Goal: Task Accomplishment & Management: Use online tool/utility

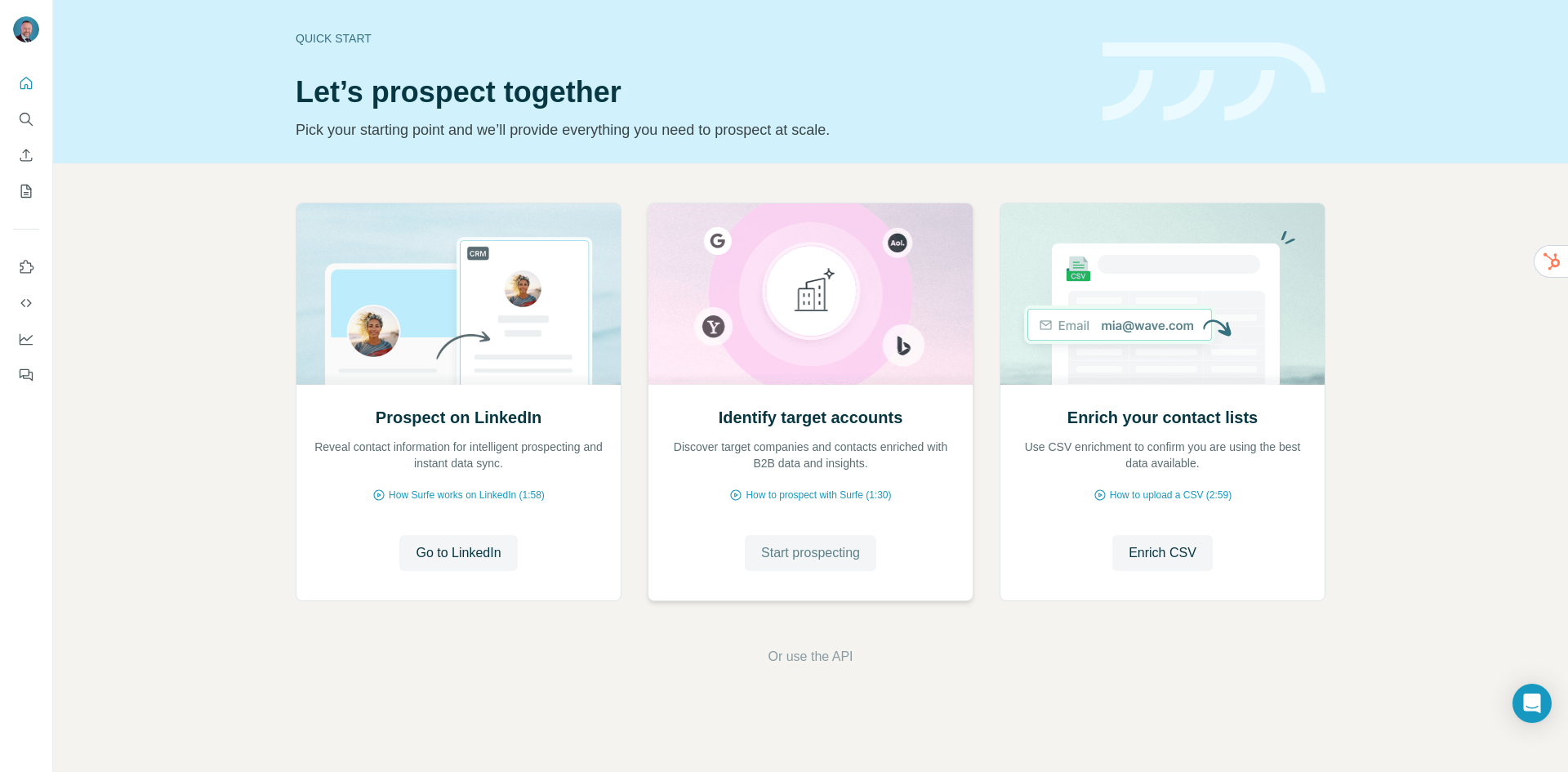
click at [778, 554] on span "Start prospecting" at bounding box center [811, 553] width 99 height 20
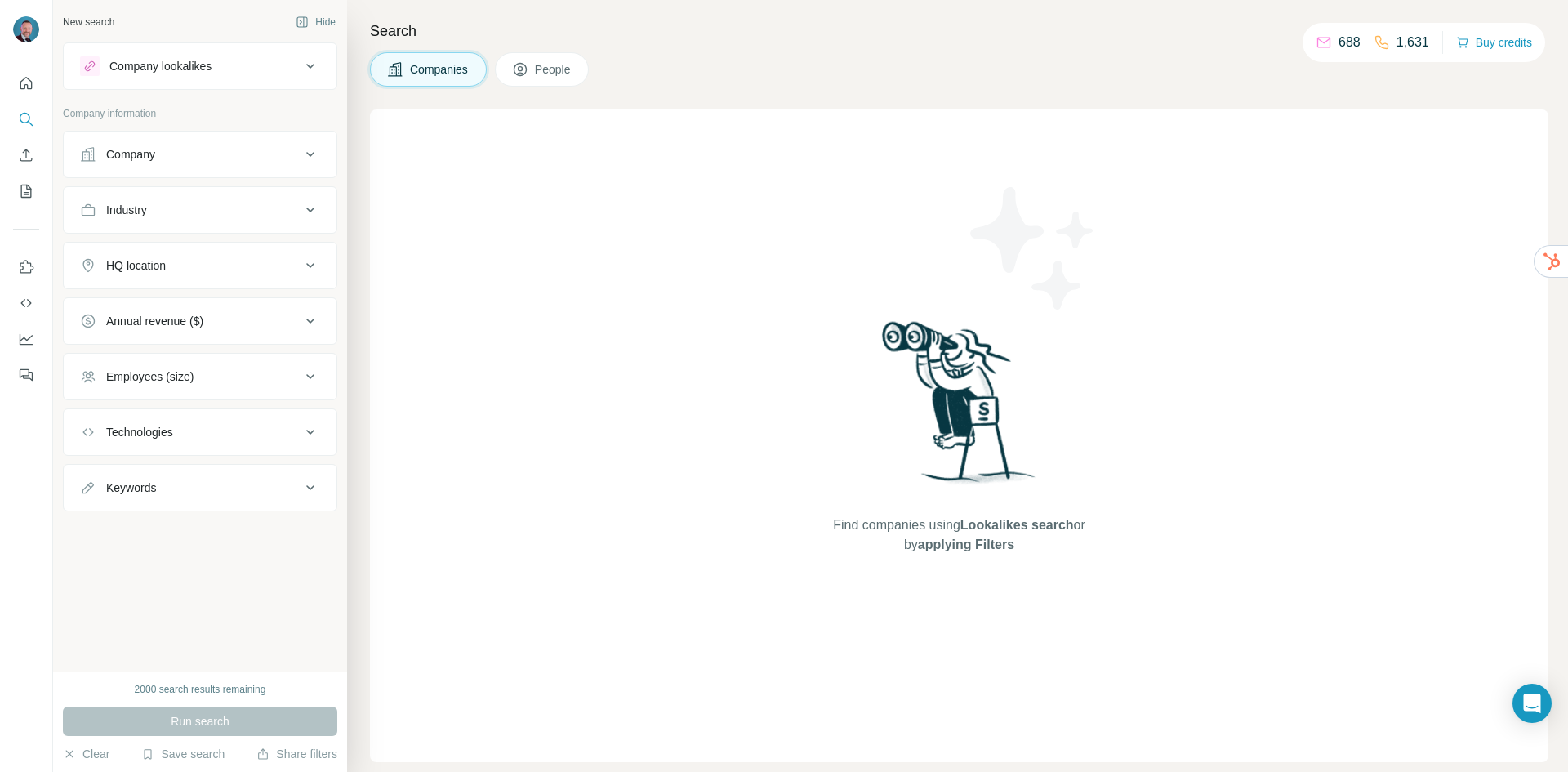
click at [214, 74] on div "Company lookalikes" at bounding box center [191, 66] width 221 height 20
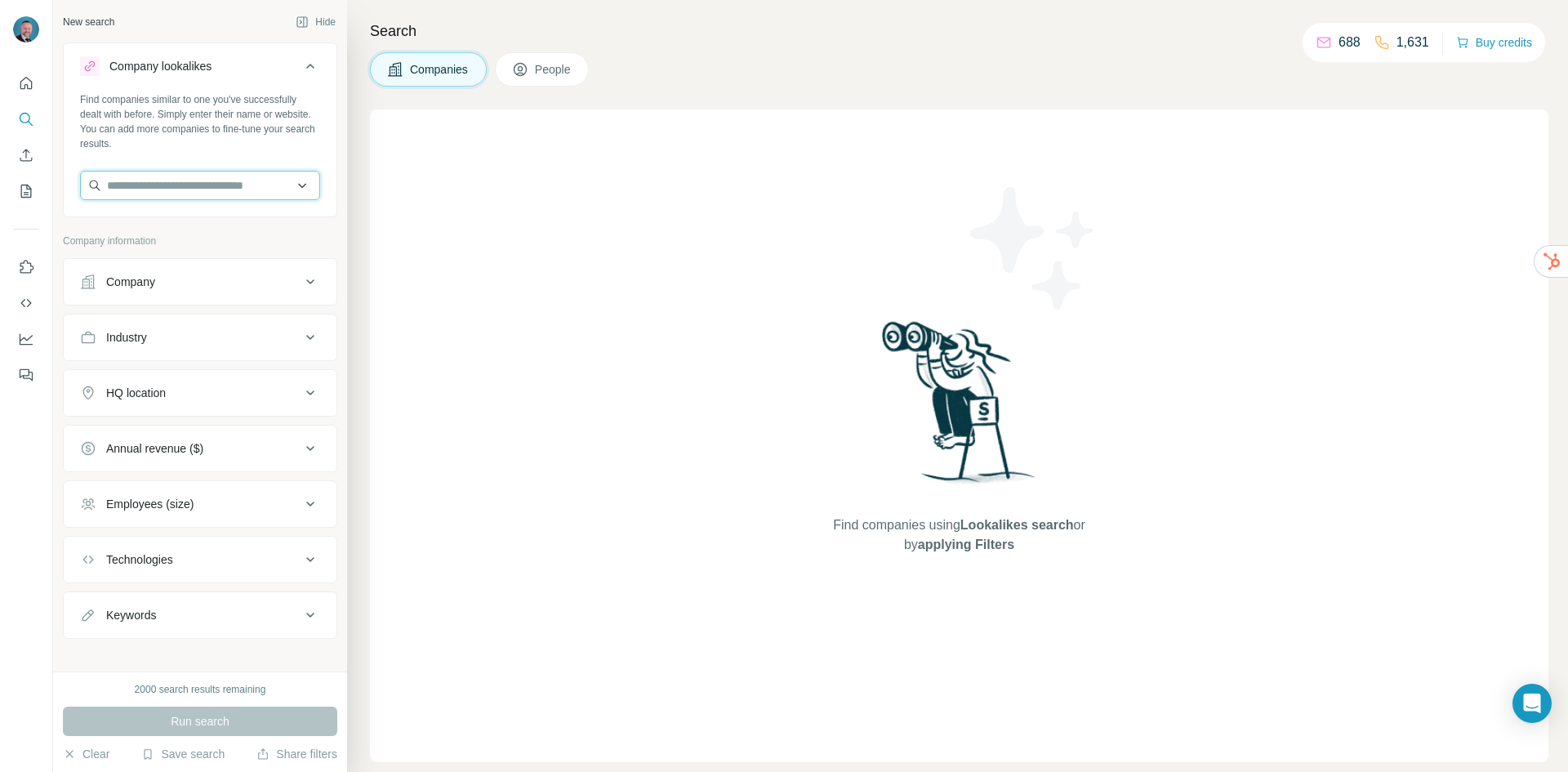
click at [175, 184] on input "text" at bounding box center [200, 186] width 240 height 29
click at [208, 393] on div "HQ location" at bounding box center [191, 393] width 221 height 16
click at [159, 180] on input "text" at bounding box center [200, 186] width 240 height 29
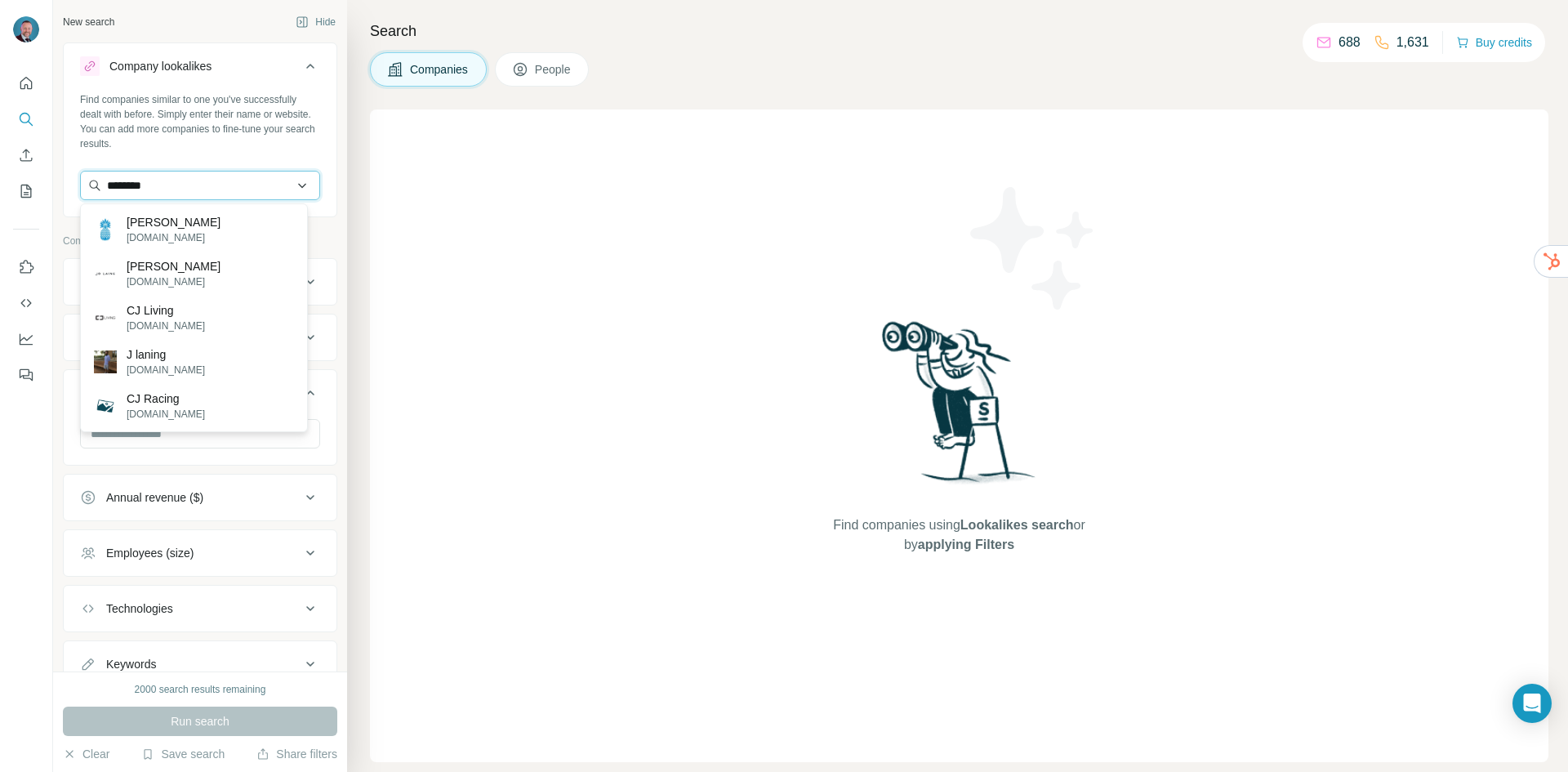
click at [133, 190] on input "********" at bounding box center [200, 186] width 240 height 29
click at [164, 184] on input "*******" at bounding box center [200, 186] width 240 height 29
drag, startPoint x: 141, startPoint y: 186, endPoint x: 157, endPoint y: 188, distance: 16.1
click at [157, 188] on input "*******" at bounding box center [200, 186] width 240 height 29
drag, startPoint x: 149, startPoint y: 186, endPoint x: 104, endPoint y: 188, distance: 45.0
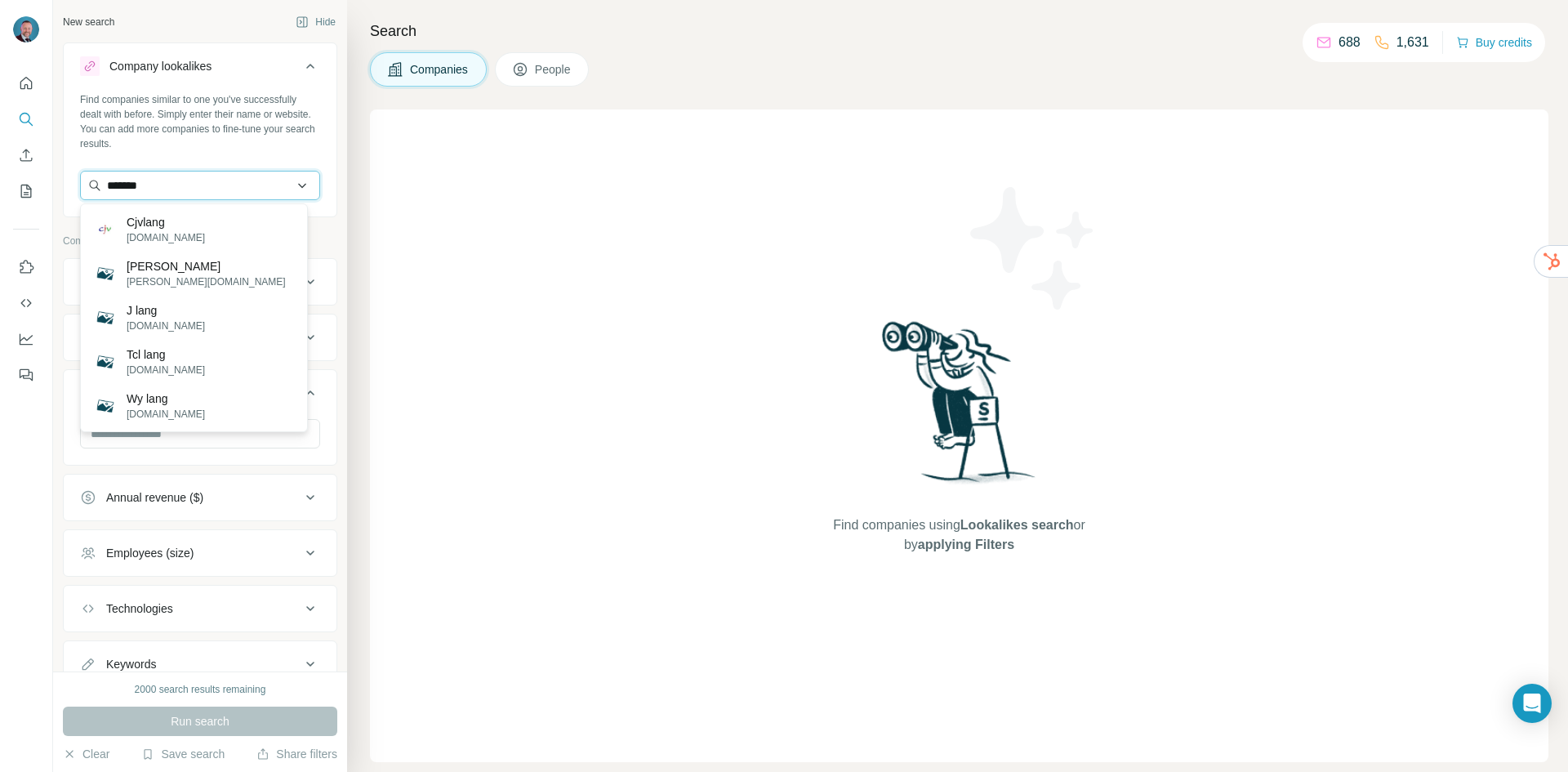
click at [104, 188] on input "*******" at bounding box center [200, 186] width 240 height 29
type input "*"
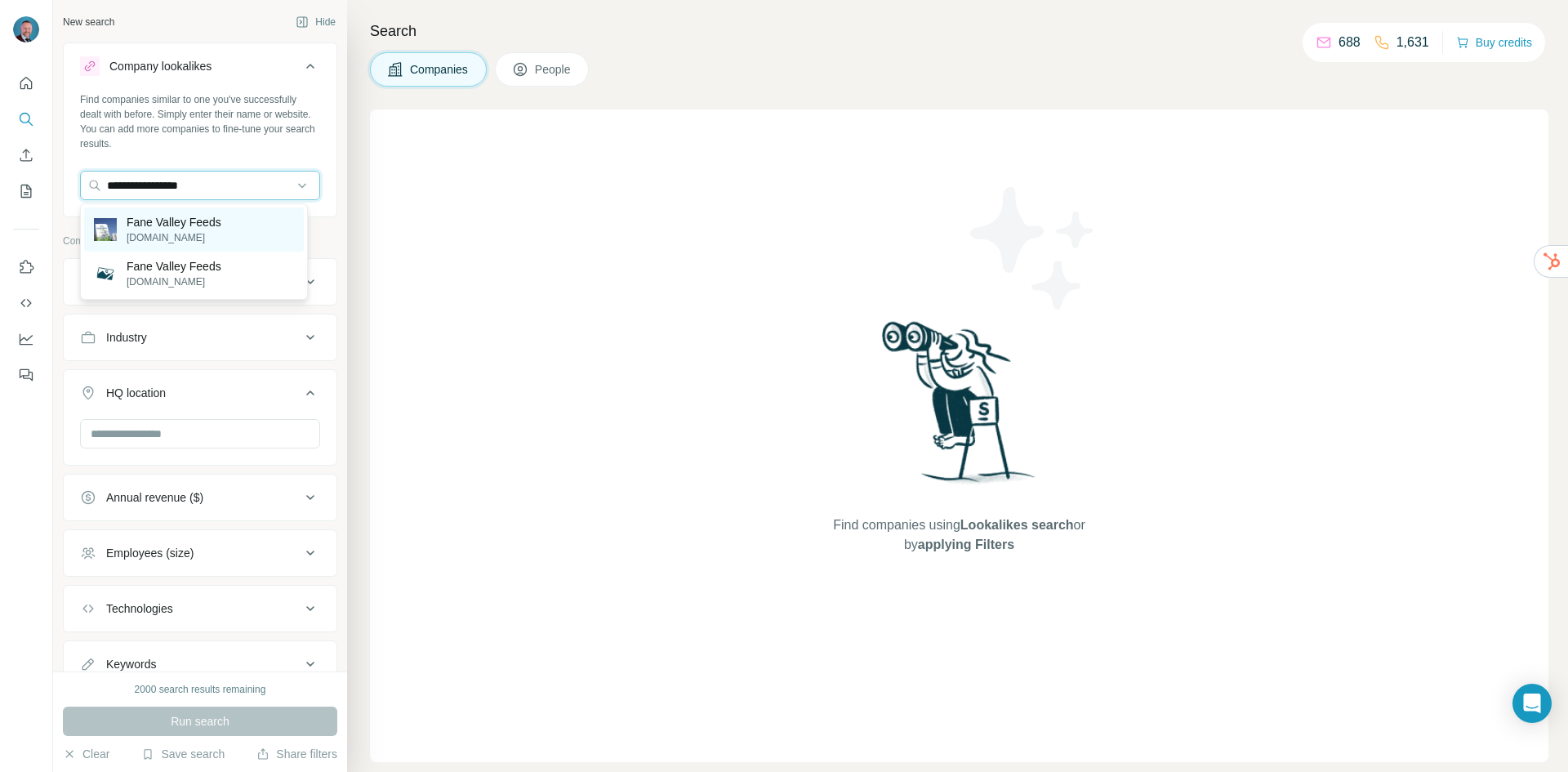
type input "**********"
click at [218, 227] on p "Fane Valley Feeds" at bounding box center [174, 222] width 95 height 16
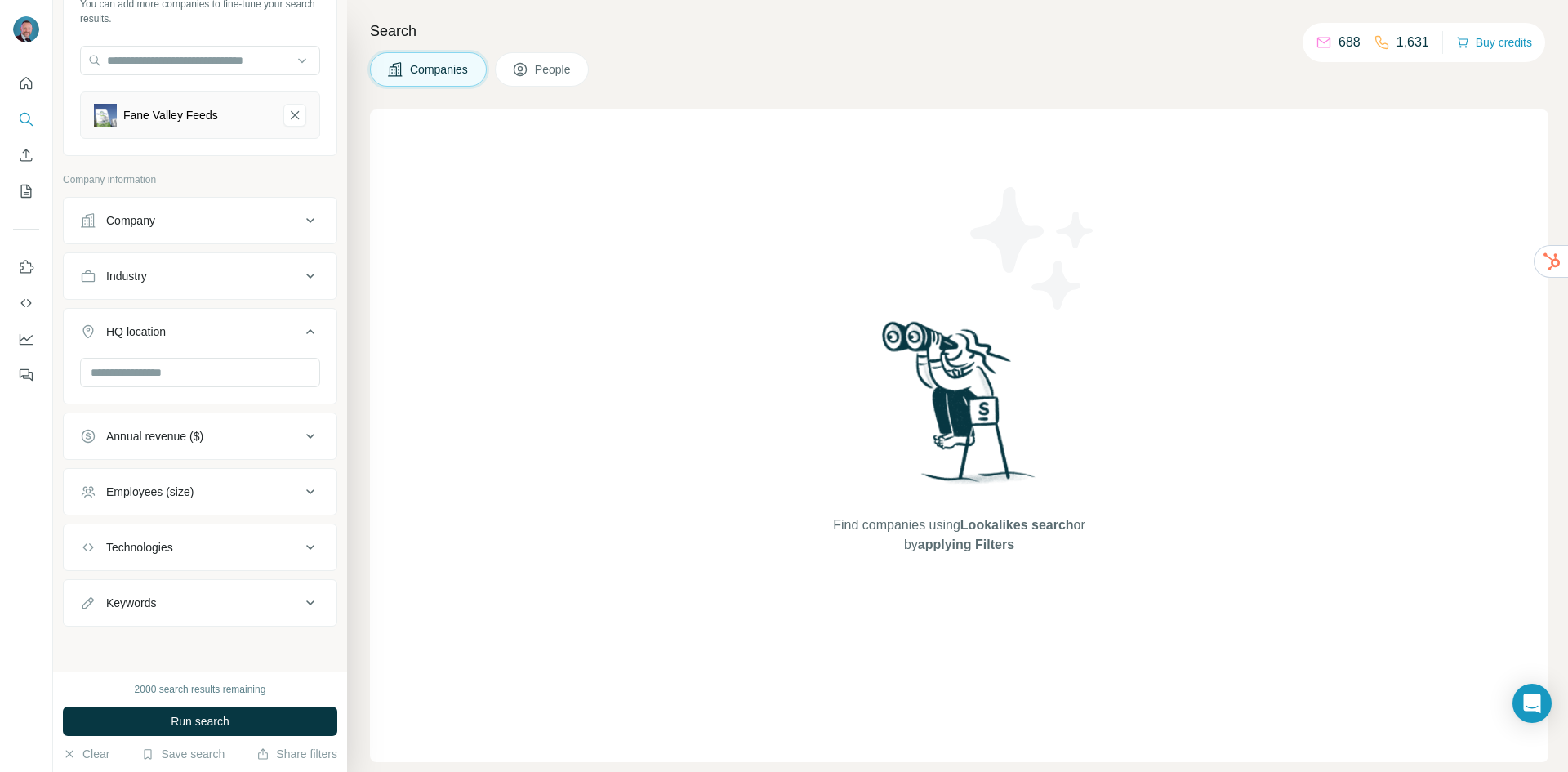
scroll to position [126, 0]
click at [171, 375] on input "text" at bounding box center [200, 371] width 240 height 29
type input "*******"
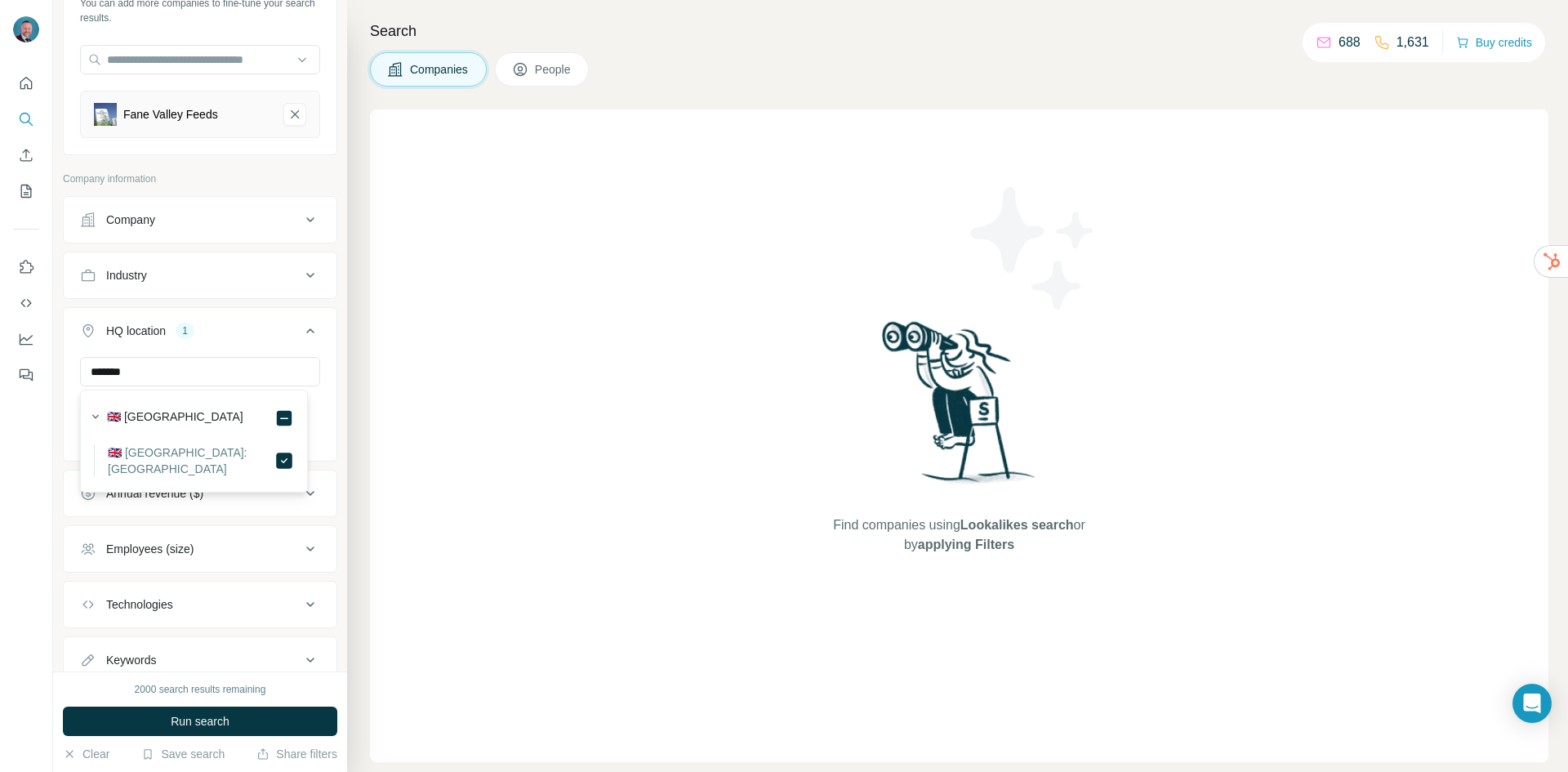
click at [30, 484] on div at bounding box center [27, 386] width 53 height 772
click at [156, 553] on div "Employees (size)" at bounding box center [150, 549] width 87 height 16
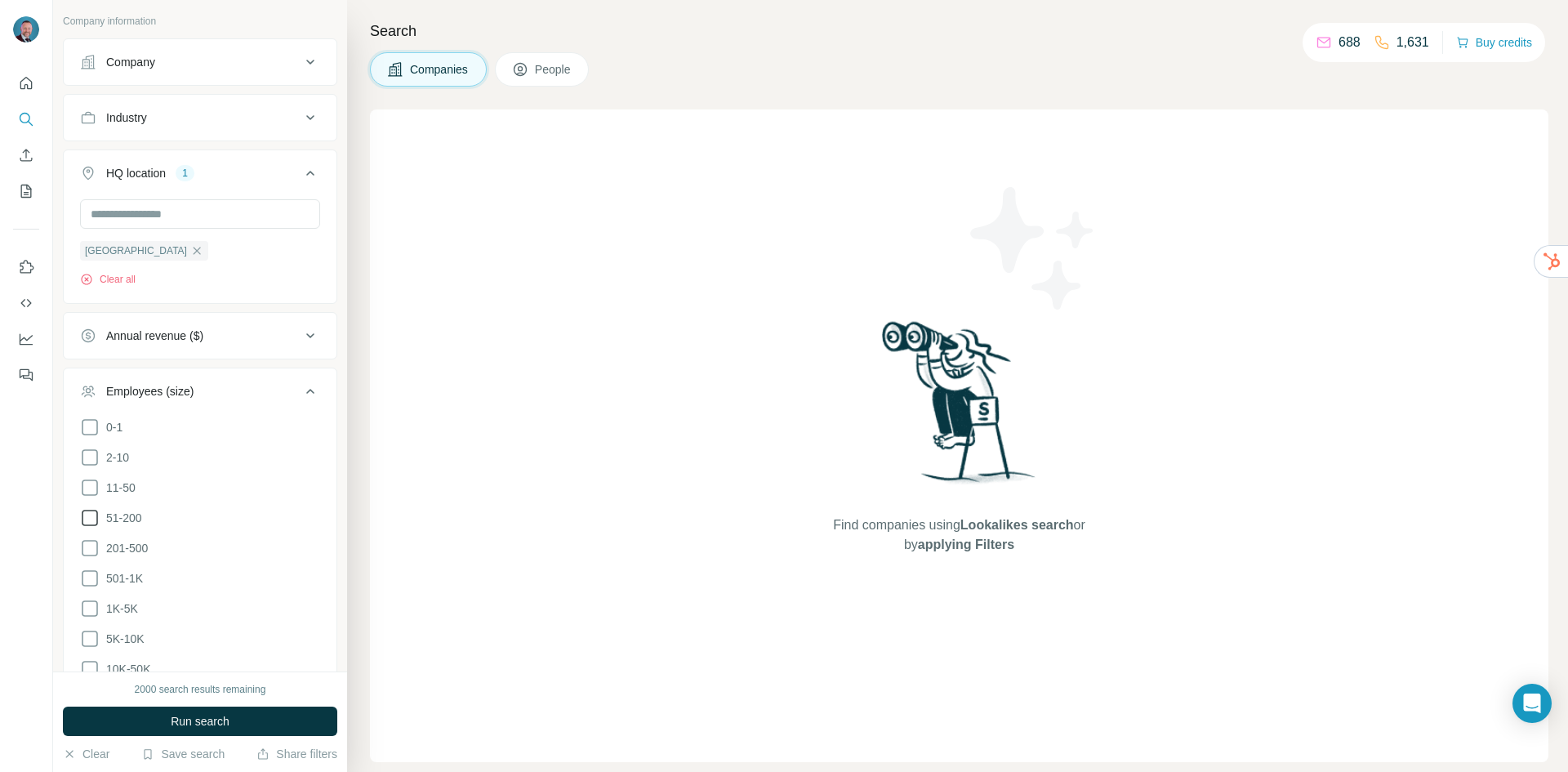
scroll to position [289, 0]
click at [92, 484] on icon at bounding box center [90, 482] width 20 height 20
click at [97, 508] on icon at bounding box center [90, 512] width 20 height 20
click at [190, 713] on button "Run search" at bounding box center [200, 722] width 275 height 29
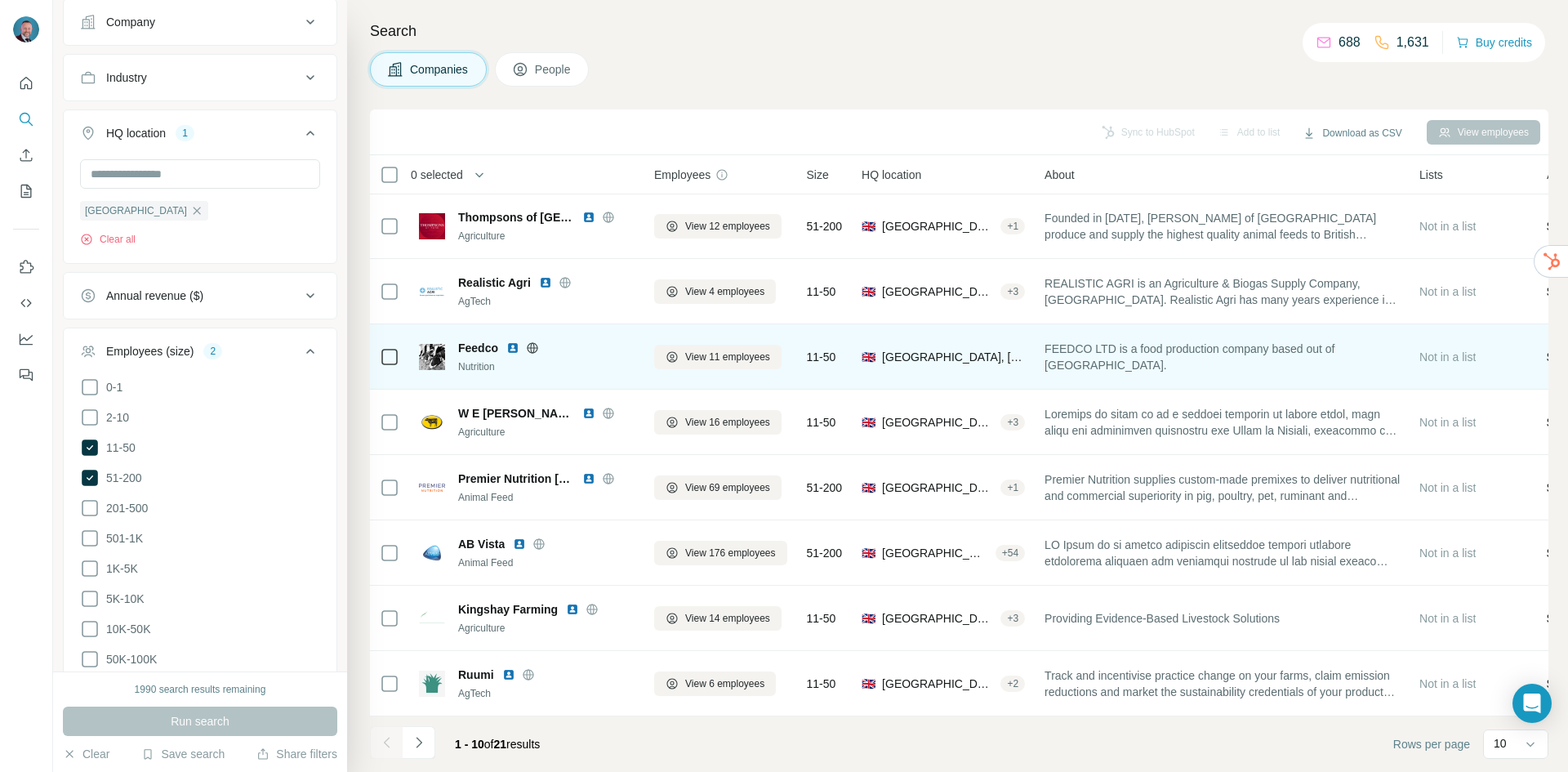
scroll to position [327, 0]
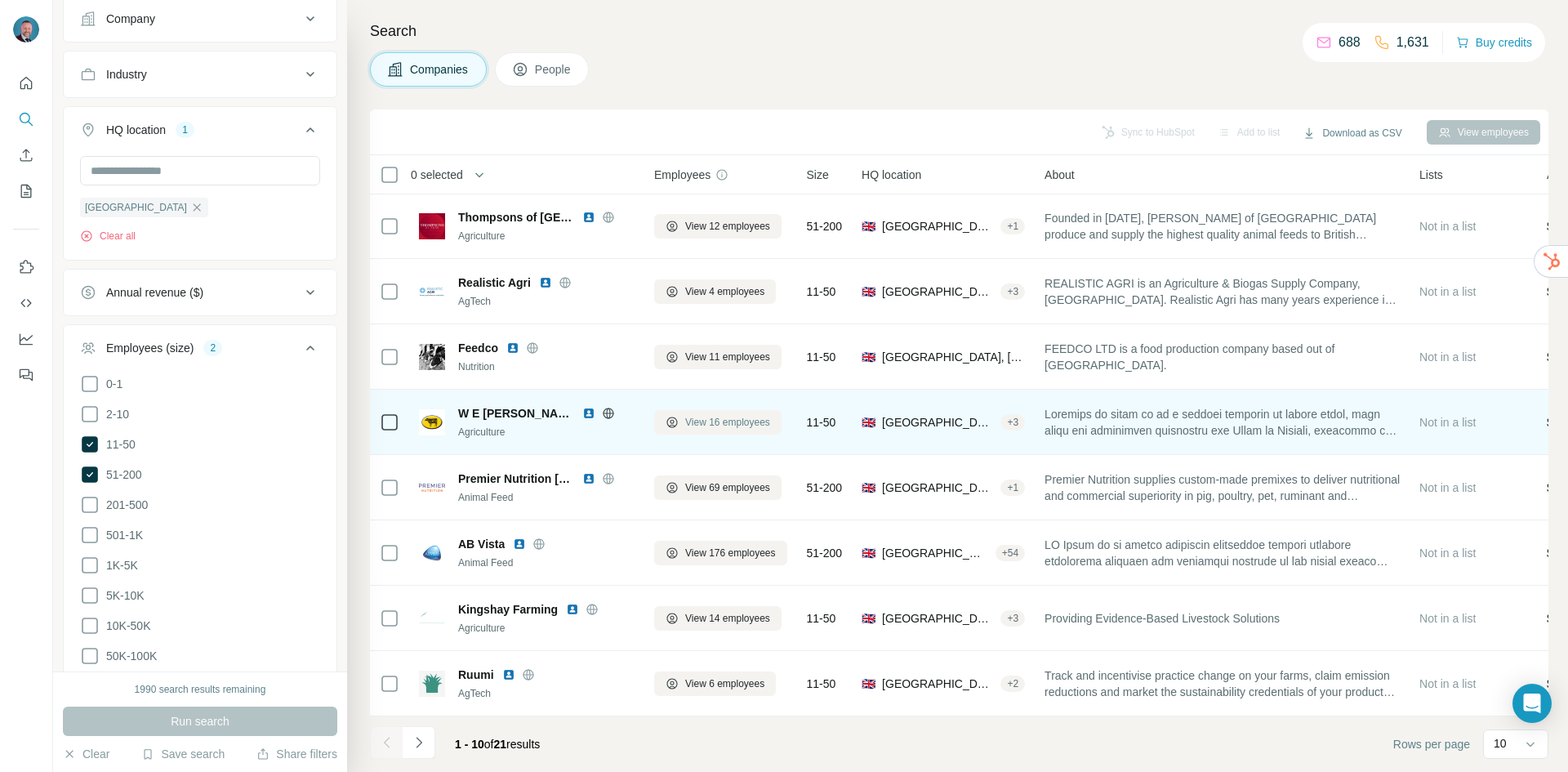
click at [698, 415] on span "View 16 employees" at bounding box center [727, 422] width 85 height 15
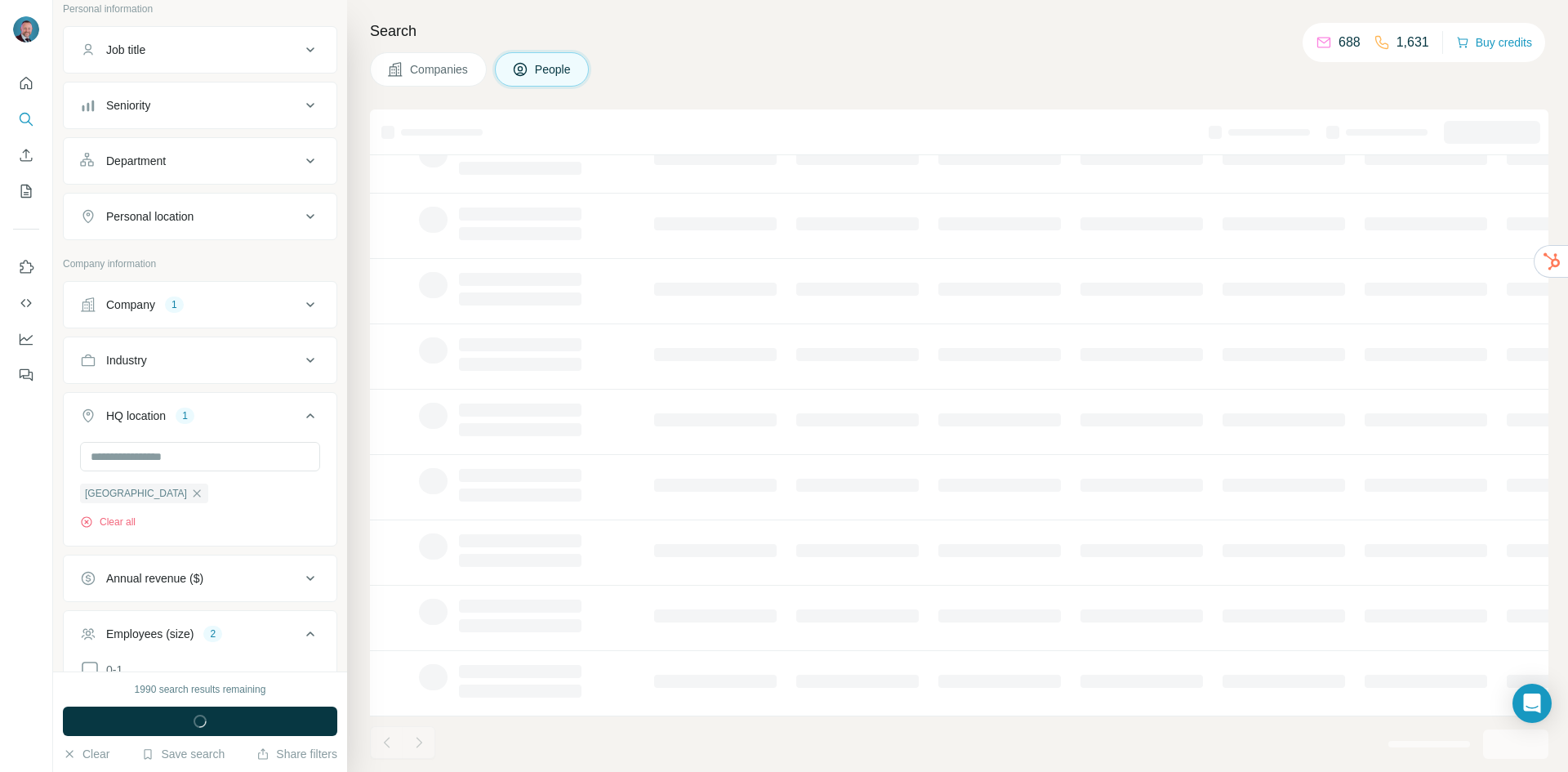
scroll to position [613, 0]
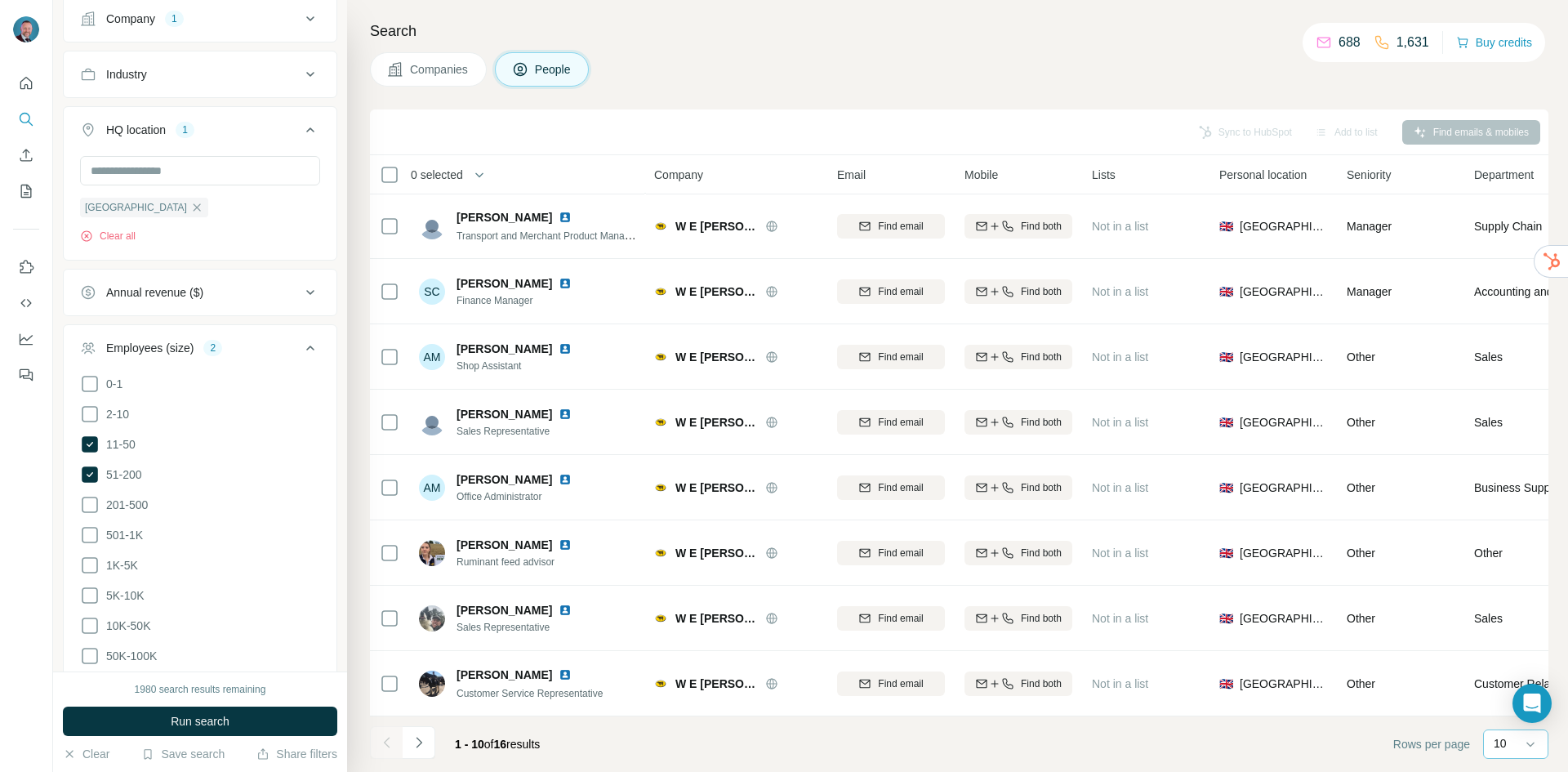
click at [1540, 739] on input at bounding box center [1564, 744] width 49 height 18
click at [1494, 677] on div "20" at bounding box center [1516, 678] width 57 height 29
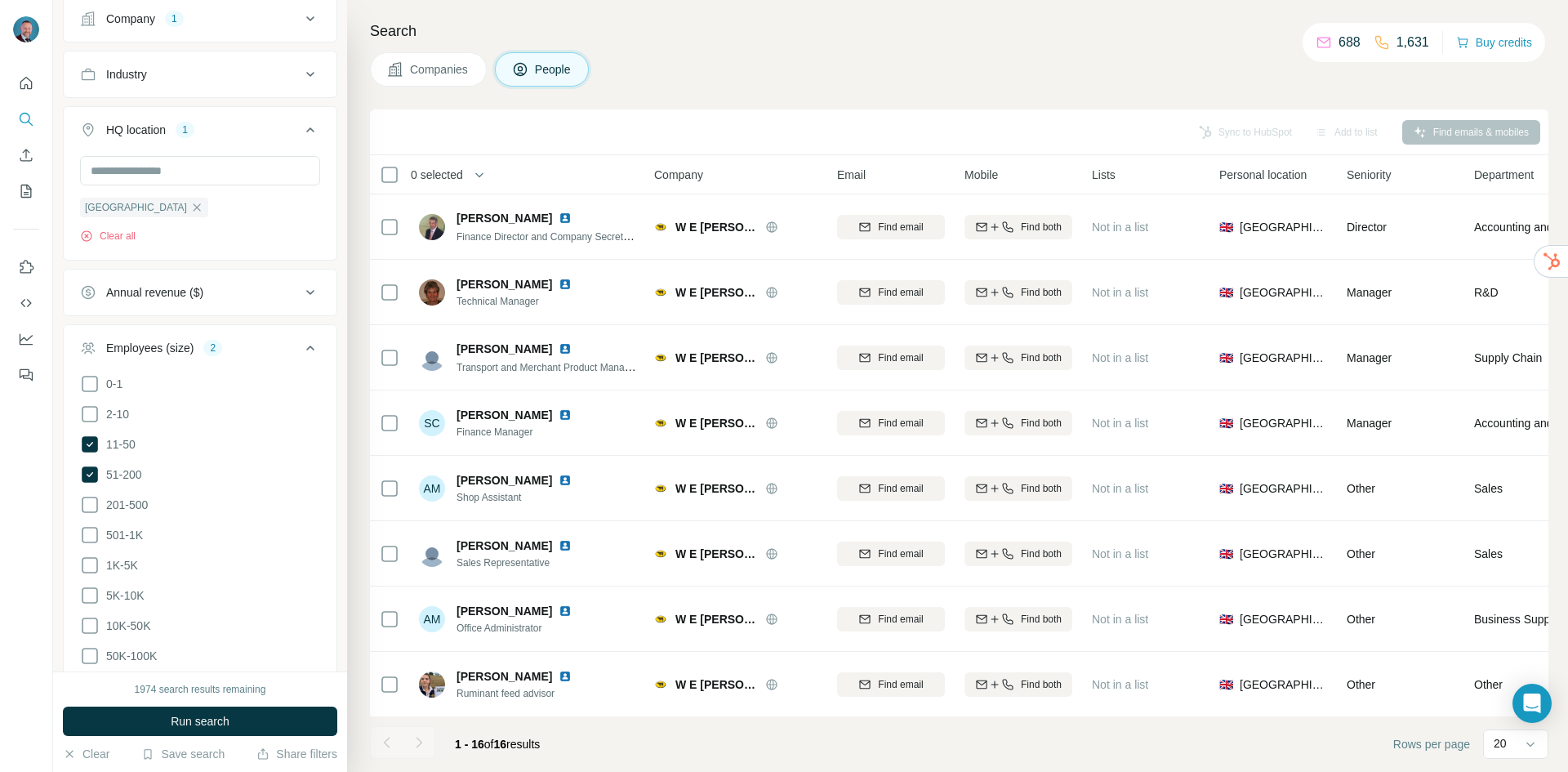
click at [421, 77] on span "Companies" at bounding box center [440, 69] width 60 height 16
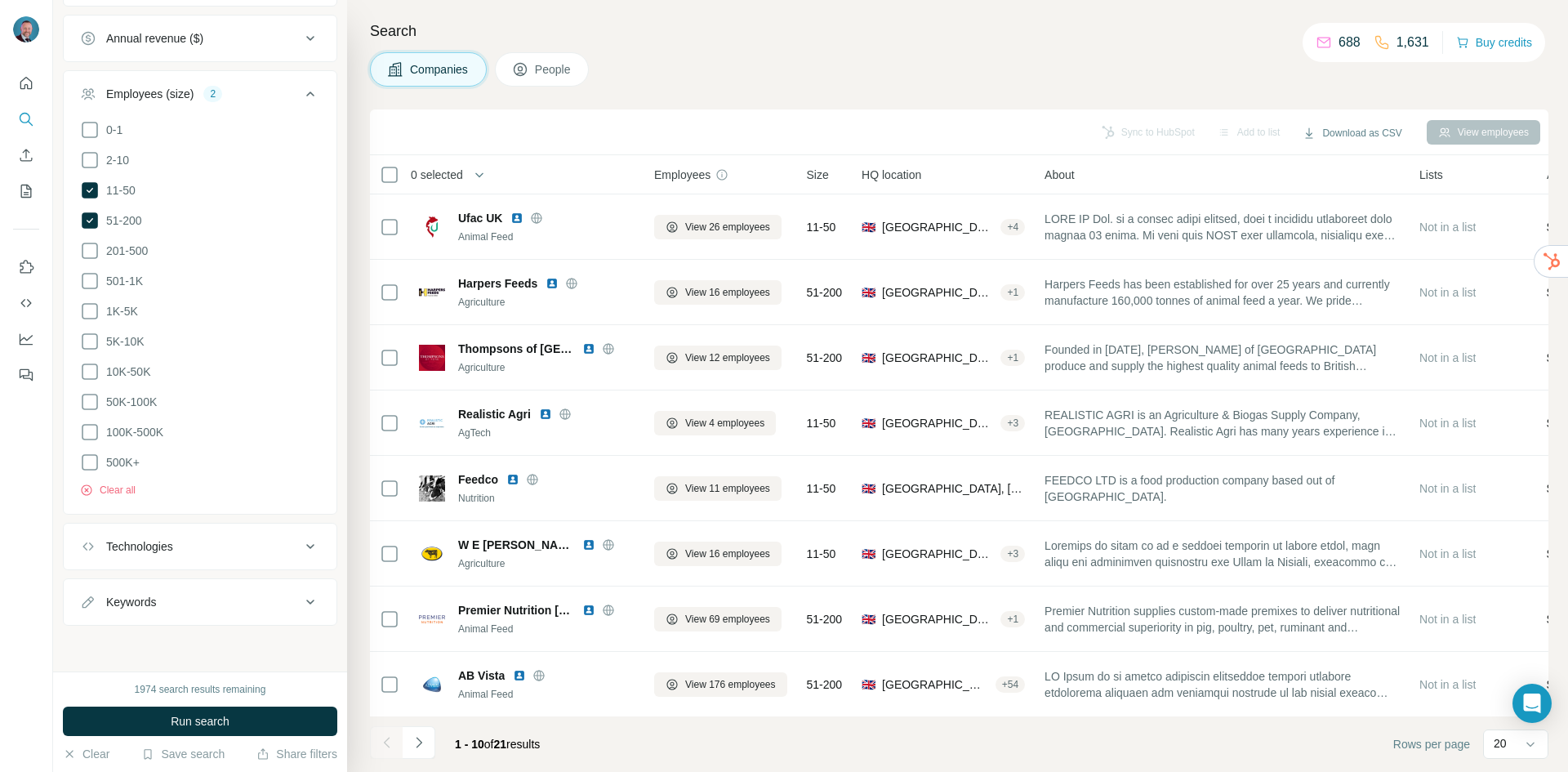
scroll to position [358, 0]
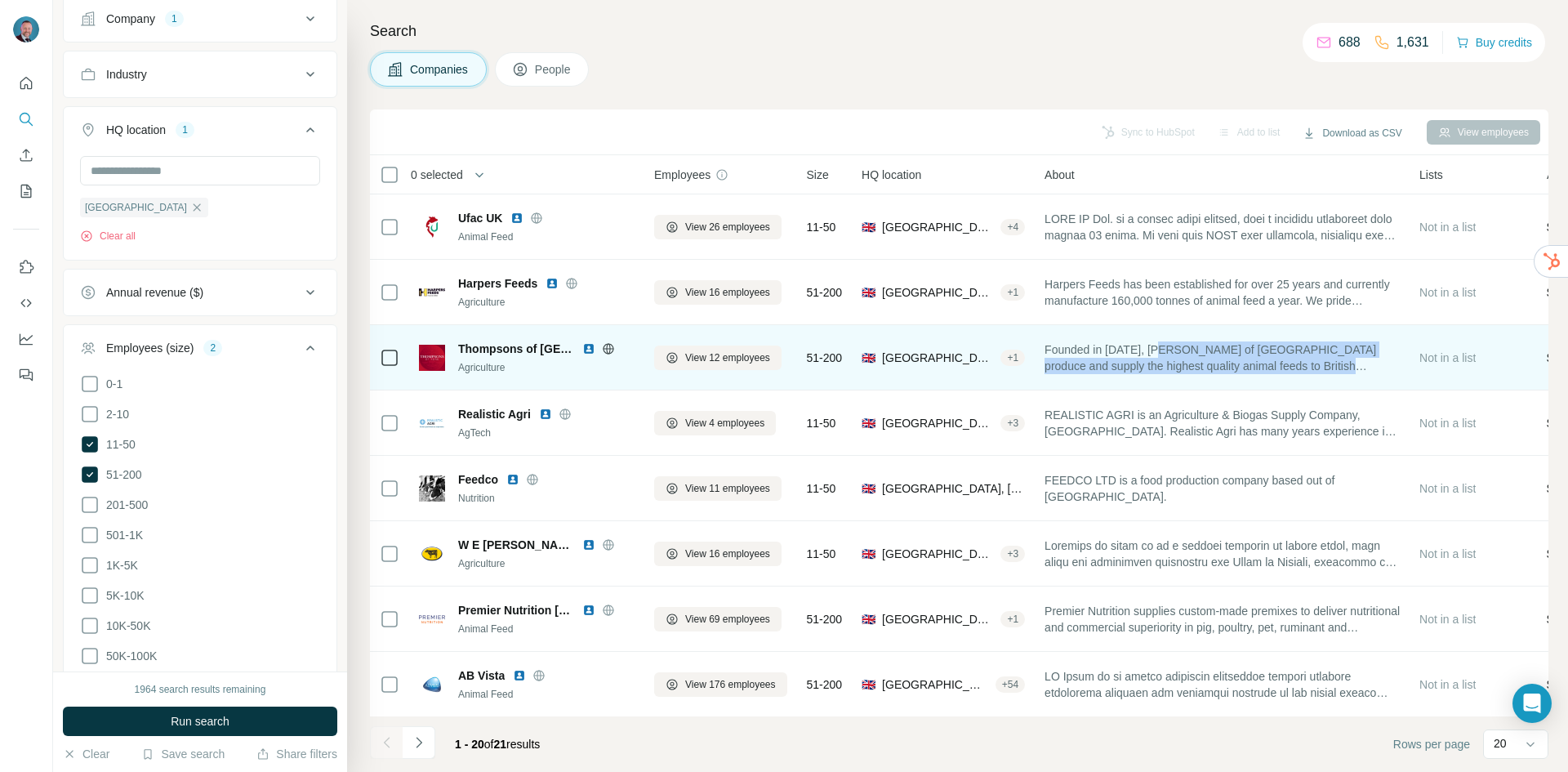
drag, startPoint x: 1174, startPoint y: 351, endPoint x: 1387, endPoint y: 366, distance: 213.5
click at [1387, 366] on span "Founded in [DATE], [PERSON_NAME] of [GEOGRAPHIC_DATA] produce and supply the hi…" at bounding box center [1222, 358] width 355 height 33
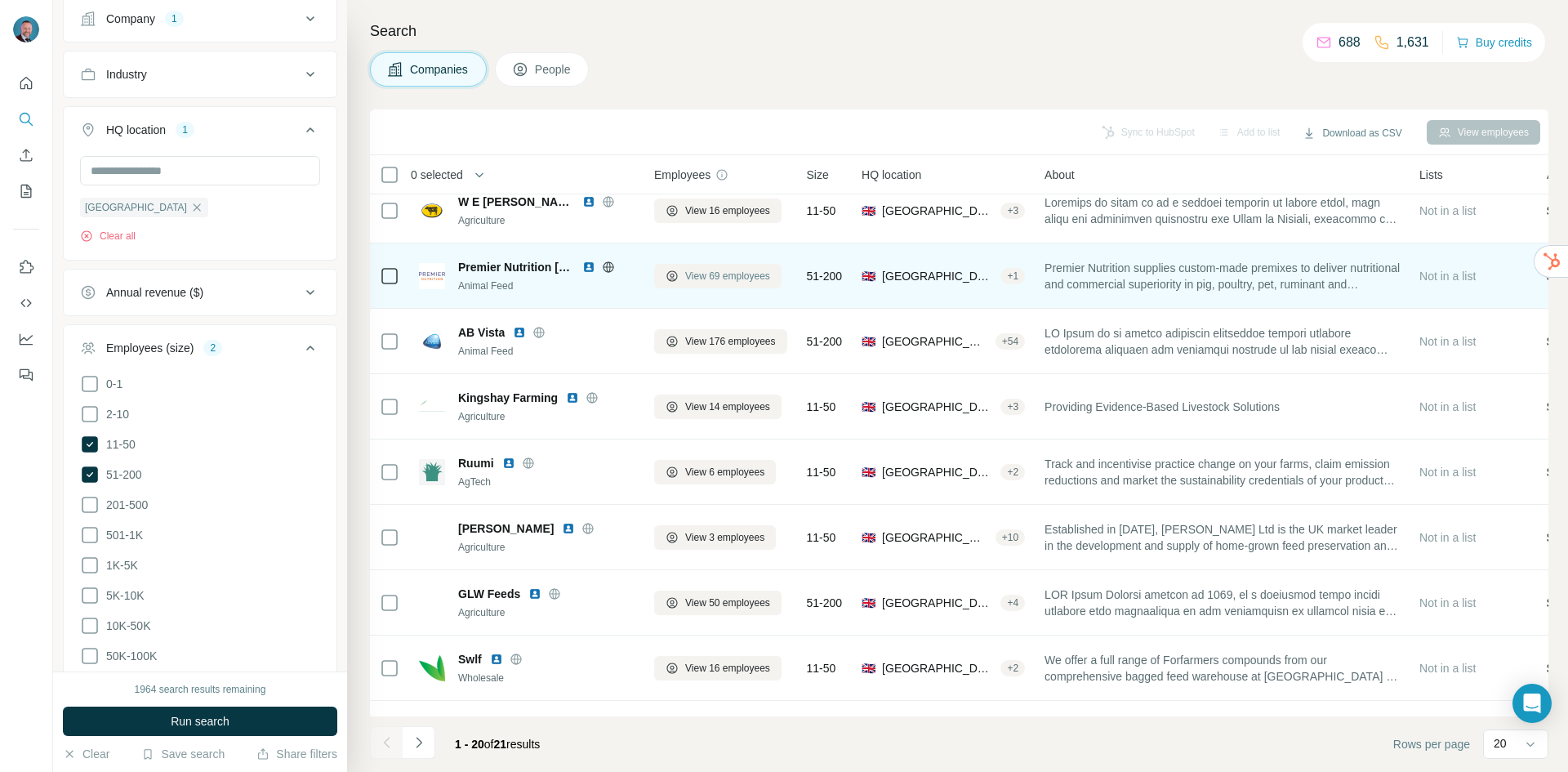
scroll to position [303, 0]
